Goal: Information Seeking & Learning: Learn about a topic

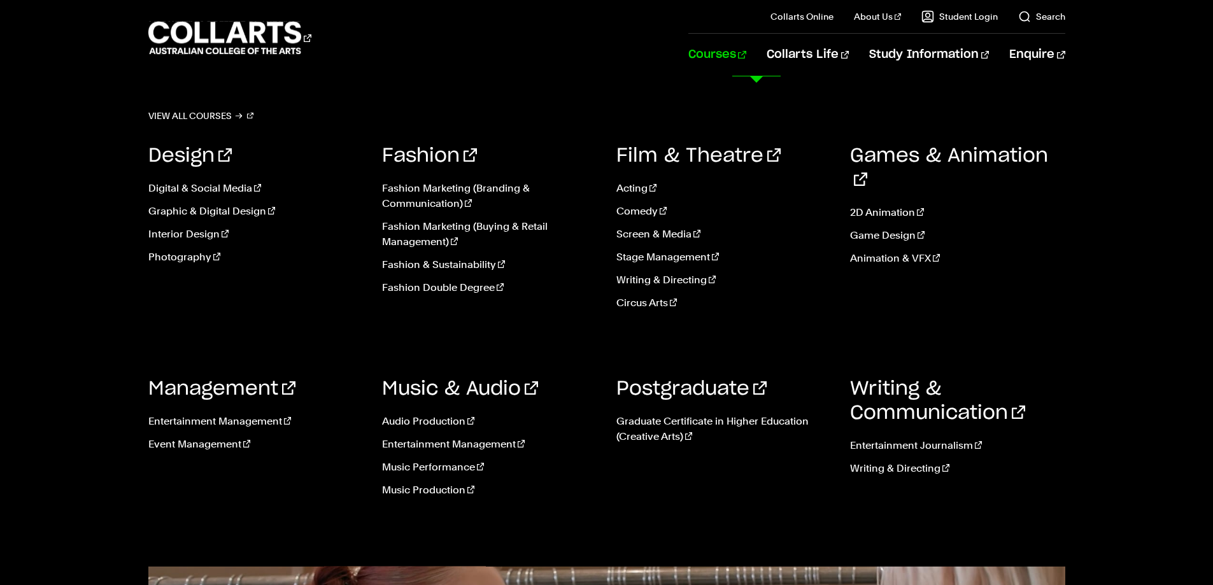
click at [741, 58] on link "Courses" at bounding box center [717, 55] width 58 height 42
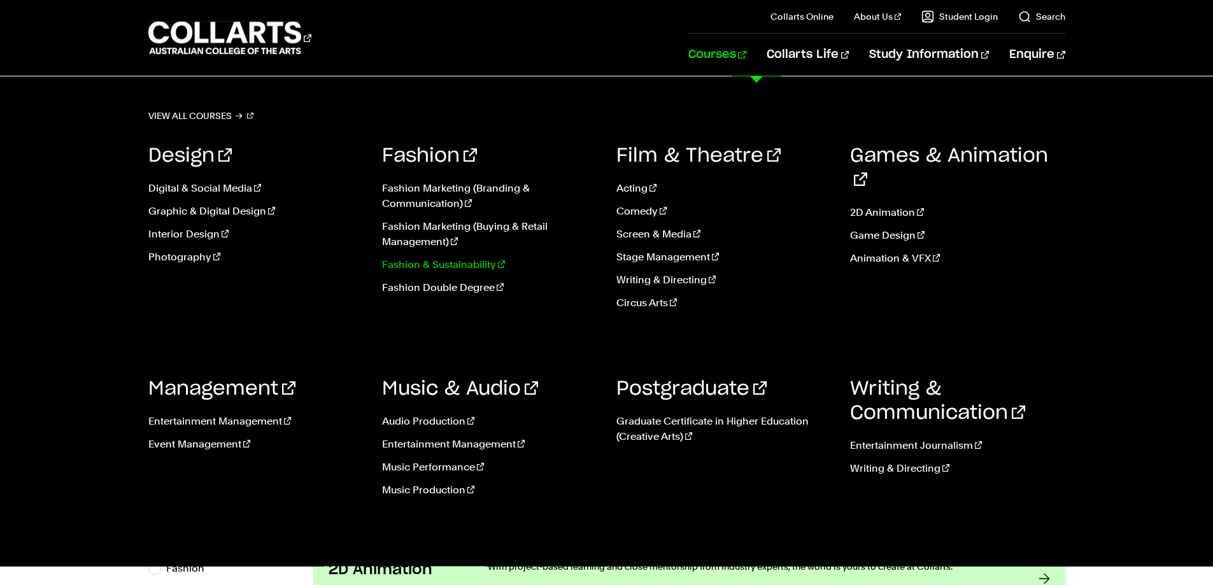
click at [389, 264] on link "Fashion & Sustainability" at bounding box center [489, 264] width 215 height 15
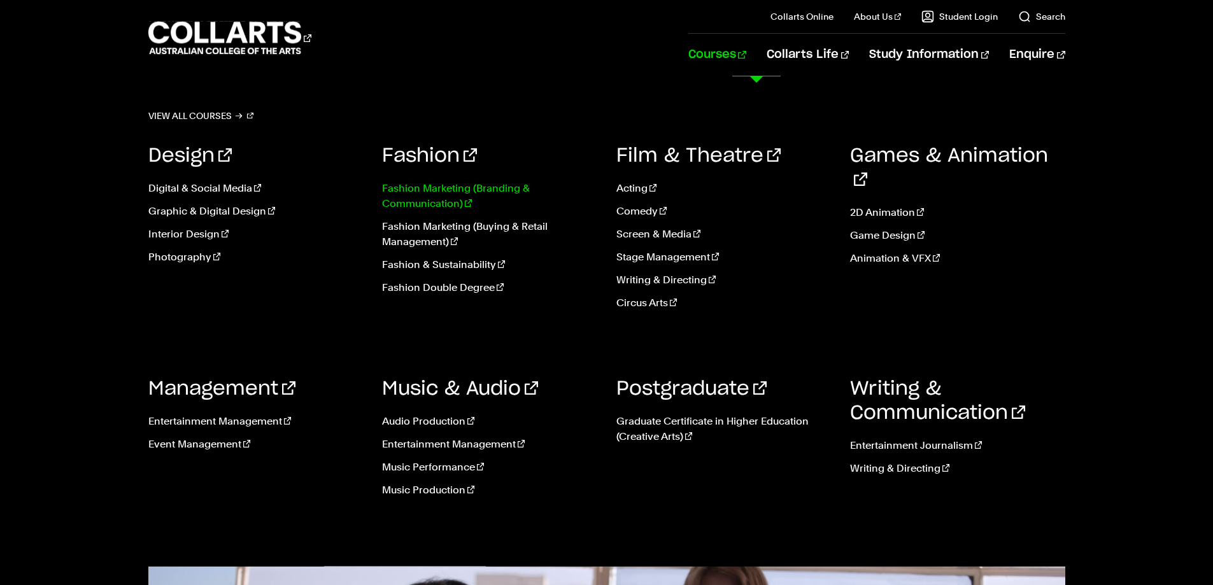
click at [453, 184] on link "Fashion Marketing (Branding & Communication)" at bounding box center [489, 196] width 215 height 31
